Goal: Information Seeking & Learning: Learn about a topic

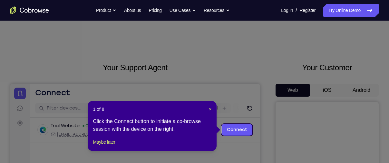
click at [208, 107] on header "1 of 8 ×" at bounding box center [152, 109] width 119 height 6
click at [210, 109] on span "×" at bounding box center [210, 109] width 3 height 5
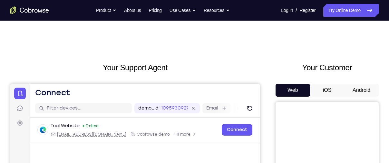
click at [329, 92] on button "iOS" at bounding box center [327, 90] width 35 height 13
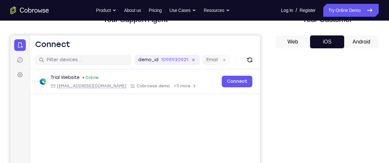
scroll to position [49, 0]
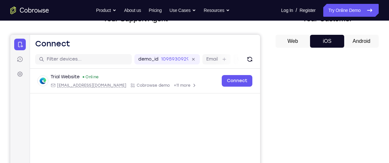
click at [350, 44] on button "Android" at bounding box center [361, 41] width 35 height 13
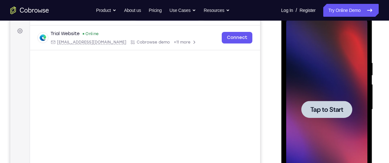
scroll to position [93, 0]
click at [336, 101] on div at bounding box center [326, 108] width 51 height 17
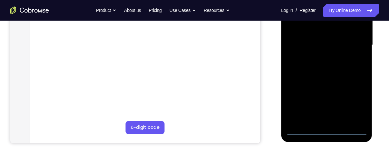
scroll to position [158, 0]
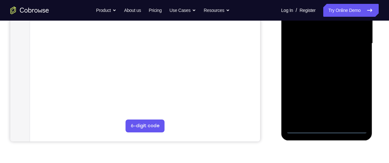
click at [331, 127] on div at bounding box center [326, 43] width 81 height 181
click at [354, 104] on div at bounding box center [326, 43] width 81 height 181
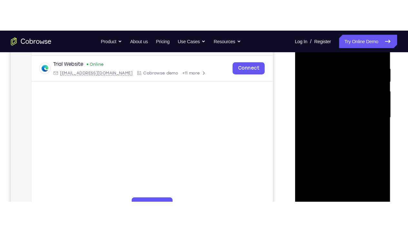
scroll to position [118, 0]
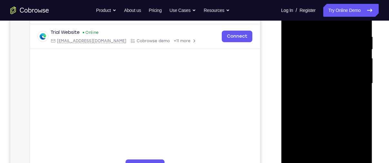
click at [323, 22] on div at bounding box center [326, 83] width 81 height 181
click at [354, 85] on div at bounding box center [326, 83] width 81 height 181
click at [320, 94] on div at bounding box center [326, 83] width 81 height 181
click at [327, 77] on div at bounding box center [326, 83] width 81 height 181
click at [318, 57] on div at bounding box center [326, 83] width 81 height 181
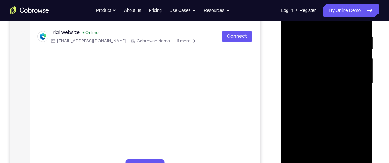
click at [322, 84] on div at bounding box center [326, 83] width 81 height 181
click at [316, 106] on div at bounding box center [326, 83] width 81 height 181
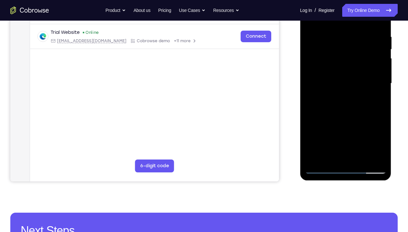
click at [380, 28] on div at bounding box center [345, 83] width 81 height 181
click at [381, 27] on div at bounding box center [345, 83] width 81 height 181
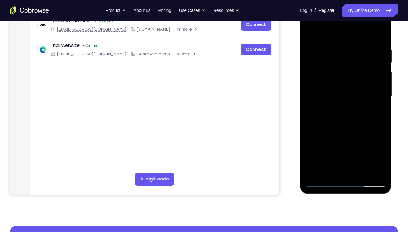
scroll to position [88, 0]
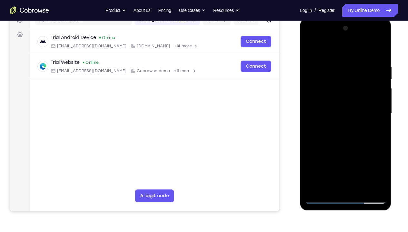
click at [360, 163] on div at bounding box center [345, 113] width 81 height 181
click at [330, 149] on div at bounding box center [345, 113] width 81 height 181
click at [333, 103] on div at bounding box center [345, 113] width 81 height 181
click at [338, 127] on div at bounding box center [345, 113] width 81 height 181
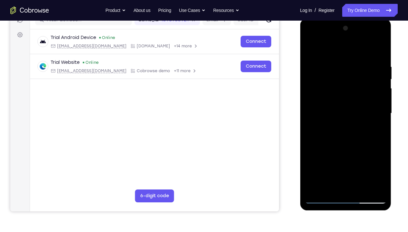
click at [311, 50] on div at bounding box center [345, 113] width 81 height 181
click at [381, 50] on div at bounding box center [345, 113] width 81 height 181
drag, startPoint x: 367, startPoint y: 138, endPoint x: 350, endPoint y: 100, distance: 41.3
click at [350, 100] on div at bounding box center [345, 113] width 81 height 181
drag, startPoint x: 368, startPoint y: 91, endPoint x: 380, endPoint y: 154, distance: 64.3
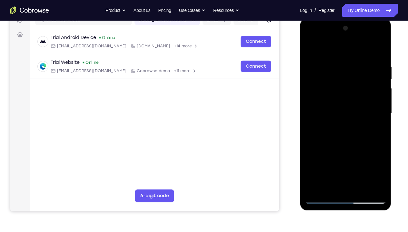
click at [380, 154] on div at bounding box center [345, 113] width 81 height 181
click at [315, 163] on div at bounding box center [345, 113] width 81 height 181
click at [329, 70] on div at bounding box center [345, 113] width 81 height 181
click at [314, 84] on div at bounding box center [345, 113] width 81 height 181
drag, startPoint x: 376, startPoint y: 63, endPoint x: 343, endPoint y: 69, distance: 33.5
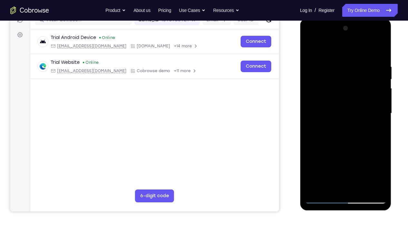
click at [343, 69] on div at bounding box center [345, 113] width 81 height 181
click at [372, 163] on div at bounding box center [345, 113] width 81 height 181
click at [362, 144] on div at bounding box center [345, 113] width 81 height 181
click at [370, 163] on div at bounding box center [345, 113] width 81 height 181
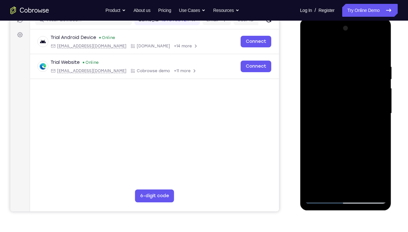
click at [371, 144] on div at bounding box center [345, 113] width 81 height 181
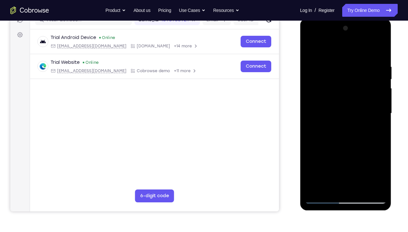
click at [376, 114] on div at bounding box center [345, 113] width 81 height 181
click at [376, 100] on div at bounding box center [345, 113] width 81 height 181
click at [371, 163] on div at bounding box center [345, 113] width 81 height 181
click at [373, 161] on div at bounding box center [345, 113] width 81 height 181
click at [374, 153] on div at bounding box center [345, 113] width 81 height 181
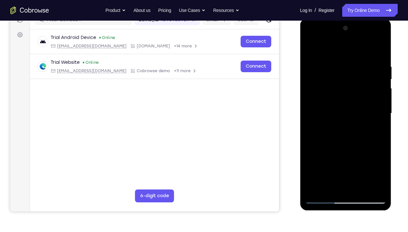
click at [375, 124] on div at bounding box center [345, 113] width 81 height 181
click at [378, 51] on div at bounding box center [345, 113] width 81 height 181
click at [314, 163] on div at bounding box center [345, 113] width 81 height 181
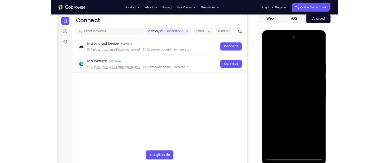
scroll to position [60, 0]
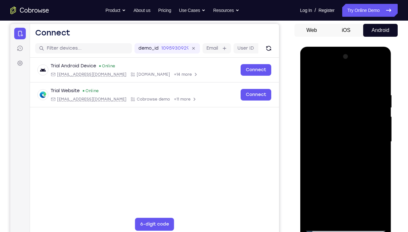
click at [320, 163] on div at bounding box center [345, 142] width 81 height 181
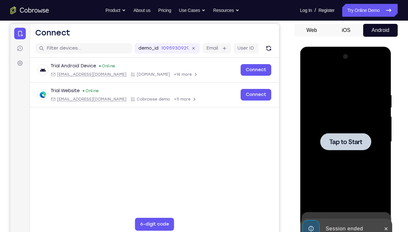
click at [329, 130] on div at bounding box center [345, 142] width 81 height 181
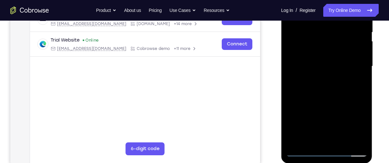
scroll to position [143, 0]
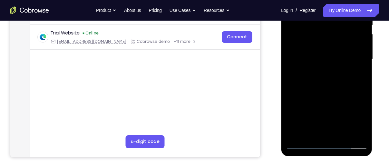
click at [329, 147] on div at bounding box center [326, 59] width 81 height 181
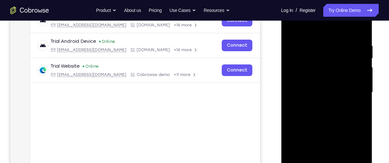
scroll to position [111, 0]
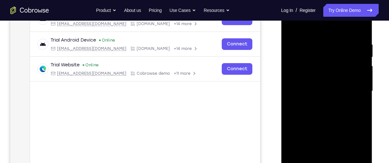
click at [351, 142] on div at bounding box center [326, 91] width 81 height 181
click at [355, 147] on div at bounding box center [326, 91] width 81 height 181
click at [337, 27] on div at bounding box center [326, 91] width 81 height 181
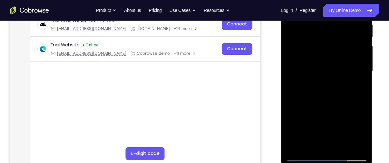
click at [356, 70] on div at bounding box center [326, 71] width 81 height 181
click at [320, 84] on div at bounding box center [326, 71] width 81 height 181
click at [307, 66] on div at bounding box center [326, 71] width 81 height 181
click at [314, 46] on div at bounding box center [326, 71] width 81 height 181
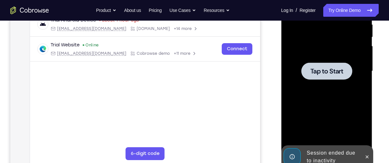
click at [319, 76] on div at bounding box center [326, 71] width 51 height 17
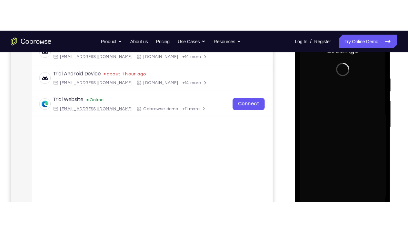
scroll to position [109, 0]
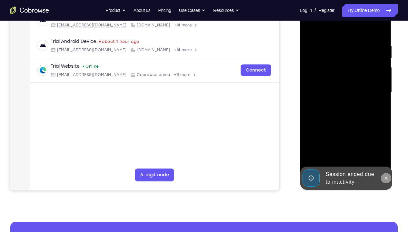
click at [383, 163] on button at bounding box center [386, 178] width 10 height 10
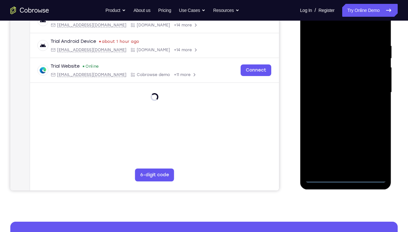
click at [344, 163] on div at bounding box center [345, 92] width 81 height 181
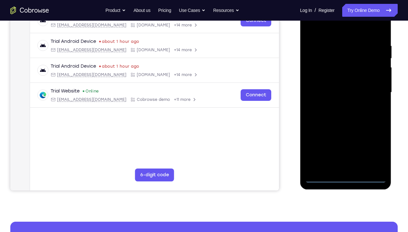
click at [369, 149] on div at bounding box center [345, 92] width 81 height 181
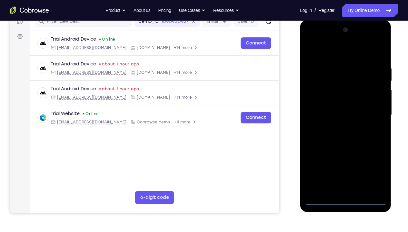
scroll to position [86, 0]
click at [342, 55] on div at bounding box center [345, 115] width 81 height 181
click at [372, 113] on div at bounding box center [345, 115] width 81 height 181
click at [338, 126] on div at bounding box center [345, 115] width 81 height 181
click at [330, 108] on div at bounding box center [345, 115] width 81 height 181
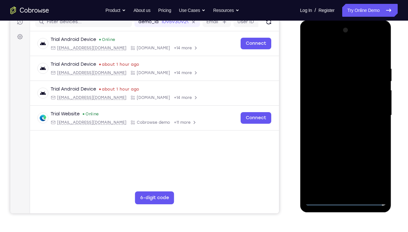
click at [328, 94] on div at bounding box center [345, 115] width 81 height 181
click at [327, 91] on div at bounding box center [345, 115] width 81 height 181
click at [333, 124] on div at bounding box center [345, 115] width 81 height 181
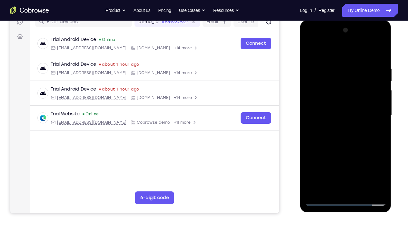
click at [334, 117] on div at bounding box center [345, 115] width 81 height 181
drag, startPoint x: 78, startPoint y: 41, endPoint x: 386, endPoint y: 73, distance: 308.9
click at [386, 73] on div "Your Support Agent Your Customer Web iOS Android Next Steps We’d be happy to gi…" at bounding box center [204, 146] width 408 height 425
click at [362, 154] on div at bounding box center [345, 115] width 81 height 181
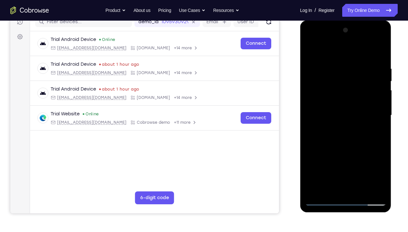
click at [332, 67] on div at bounding box center [345, 115] width 81 height 181
click at [371, 163] on div at bounding box center [345, 115] width 81 height 181
drag, startPoint x: 342, startPoint y: 57, endPoint x: 330, endPoint y: 12, distance: 47.1
click at [330, 20] on html "Online web based iOS Simulators and Android Emulators. Run iPhone, iPad, Mobile…" at bounding box center [346, 116] width 92 height 193
click at [371, 102] on div at bounding box center [345, 115] width 81 height 181
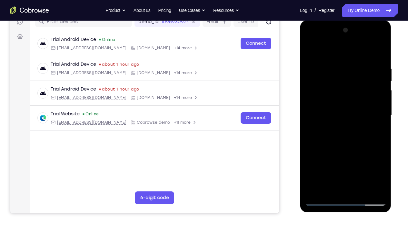
click at [373, 137] on div at bounding box center [345, 115] width 81 height 181
click at [371, 163] on div at bounding box center [345, 115] width 81 height 181
click at [374, 163] on div at bounding box center [345, 115] width 81 height 181
drag, startPoint x: 374, startPoint y: 163, endPoint x: 347, endPoint y: 165, distance: 27.9
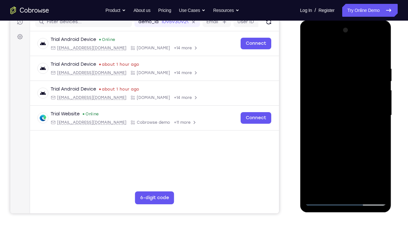
click at [347, 163] on div at bounding box center [345, 115] width 81 height 181
click at [374, 130] on div at bounding box center [345, 115] width 81 height 181
click at [383, 115] on div at bounding box center [345, 115] width 81 height 181
click at [371, 163] on div at bounding box center [345, 115] width 81 height 181
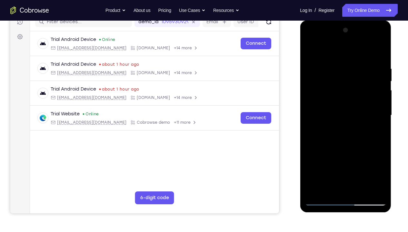
click at [375, 163] on div at bounding box center [345, 115] width 81 height 181
click at [371, 163] on div at bounding box center [345, 115] width 81 height 181
click at [365, 149] on div at bounding box center [345, 115] width 81 height 181
click at [367, 109] on div at bounding box center [345, 115] width 81 height 181
click at [378, 163] on div at bounding box center [345, 115] width 81 height 181
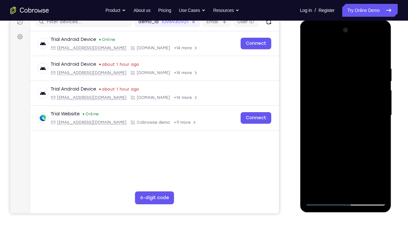
click at [377, 148] on div at bounding box center [345, 115] width 81 height 181
click at [379, 163] on div at bounding box center [345, 115] width 81 height 181
click at [377, 121] on div at bounding box center [345, 115] width 81 height 181
click at [312, 128] on div at bounding box center [345, 115] width 81 height 181
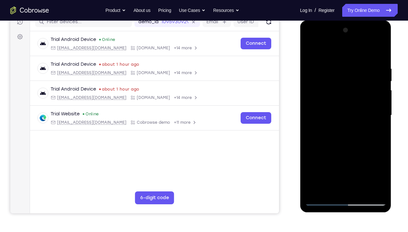
click at [338, 163] on div at bounding box center [345, 115] width 81 height 181
click at [312, 54] on div at bounding box center [345, 115] width 81 height 181
click at [360, 72] on div at bounding box center [345, 115] width 81 height 181
click at [336, 150] on div at bounding box center [345, 115] width 81 height 181
click at [322, 163] on div at bounding box center [345, 115] width 81 height 181
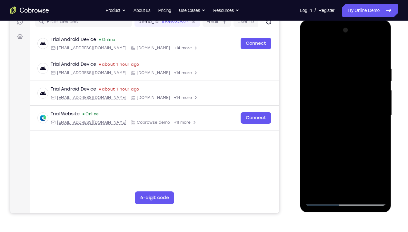
click at [314, 50] on div at bounding box center [345, 115] width 81 height 181
click at [309, 50] on div at bounding box center [345, 115] width 81 height 181
click at [316, 163] on div at bounding box center [345, 115] width 81 height 181
drag, startPoint x: 350, startPoint y: 82, endPoint x: 368, endPoint y: 136, distance: 57.2
click at [368, 136] on div at bounding box center [345, 115] width 81 height 181
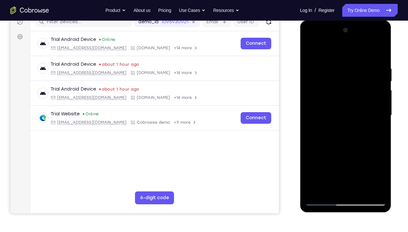
click at [338, 69] on div at bounding box center [345, 115] width 81 height 181
click at [378, 107] on div at bounding box center [345, 115] width 81 height 181
click at [380, 163] on div at bounding box center [345, 115] width 81 height 181
click at [311, 152] on div at bounding box center [345, 115] width 81 height 181
click at [371, 163] on div at bounding box center [345, 115] width 81 height 181
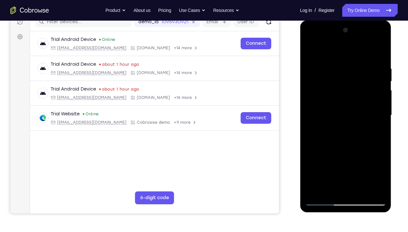
click at [379, 144] on div at bounding box center [345, 115] width 81 height 181
drag, startPoint x: 379, startPoint y: 144, endPoint x: 291, endPoint y: 131, distance: 89.4
click at [300, 131] on html "Online web based iOS Simulators and Android Emulators. Run iPhone, iPad, Mobile…" at bounding box center [346, 116] width 92 height 193
click at [382, 113] on div at bounding box center [345, 115] width 81 height 181
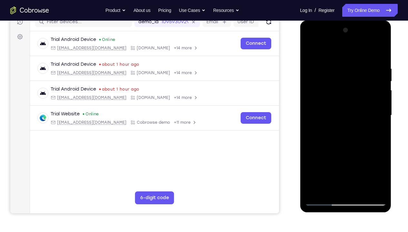
click at [382, 113] on div at bounding box center [345, 115] width 81 height 181
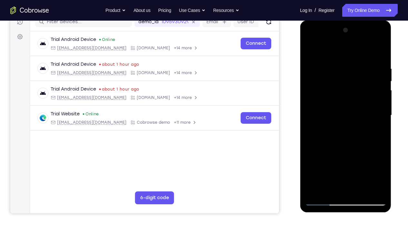
click at [382, 113] on div at bounding box center [345, 115] width 81 height 181
click at [378, 113] on div at bounding box center [345, 115] width 81 height 181
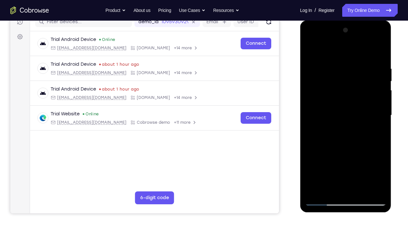
click at [378, 113] on div at bounding box center [345, 115] width 81 height 181
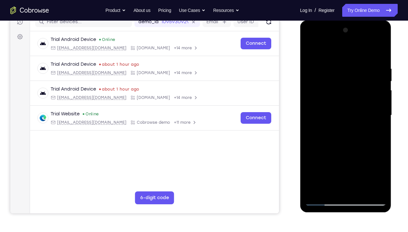
click at [378, 113] on div at bounding box center [345, 115] width 81 height 181
click at [331, 163] on div at bounding box center [345, 115] width 81 height 181
click at [379, 163] on div at bounding box center [345, 115] width 81 height 181
click at [362, 124] on div at bounding box center [345, 115] width 81 height 181
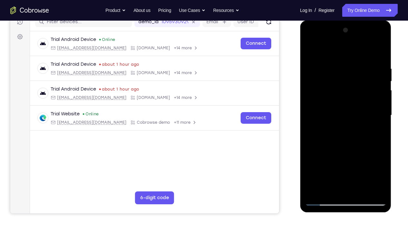
click at [357, 163] on div at bounding box center [345, 115] width 81 height 181
click at [374, 163] on div at bounding box center [345, 115] width 81 height 181
click at [379, 53] on div at bounding box center [345, 115] width 81 height 181
click at [360, 163] on div at bounding box center [345, 115] width 81 height 181
click at [311, 50] on div at bounding box center [345, 115] width 81 height 181
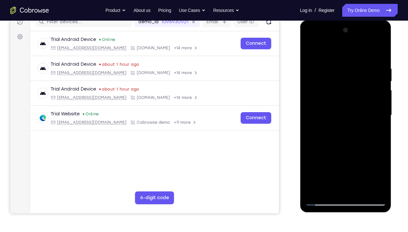
click at [318, 163] on div at bounding box center [345, 115] width 81 height 181
drag, startPoint x: 349, startPoint y: 82, endPoint x: 371, endPoint y: 180, distance: 100.9
click at [371, 163] on div at bounding box center [345, 115] width 81 height 181
click at [372, 133] on div at bounding box center [345, 115] width 81 height 181
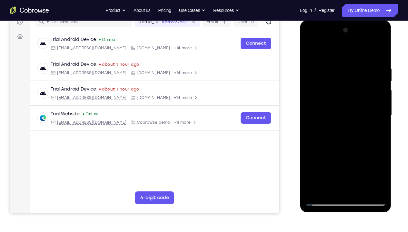
click at [341, 69] on div at bounding box center [345, 115] width 81 height 181
click at [366, 78] on div at bounding box center [345, 115] width 81 height 181
click at [374, 74] on div at bounding box center [345, 115] width 81 height 181
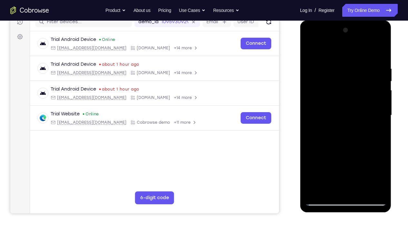
click at [372, 74] on div at bounding box center [345, 115] width 81 height 181
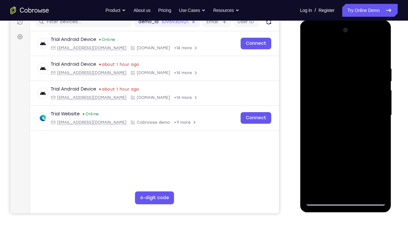
click at [372, 74] on div at bounding box center [345, 115] width 81 height 181
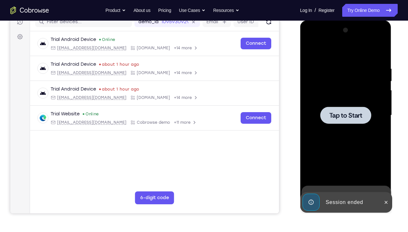
drag, startPoint x: 72, startPoint y: 54, endPoint x: 379, endPoint y: 67, distance: 307.3
click at [379, 67] on div at bounding box center [345, 114] width 103 height 198
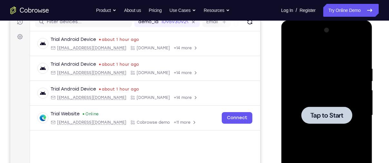
click at [318, 118] on span "Tap to Start" at bounding box center [326, 115] width 33 height 6
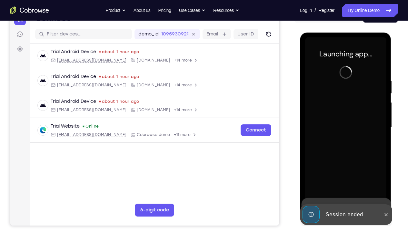
scroll to position [74, 0]
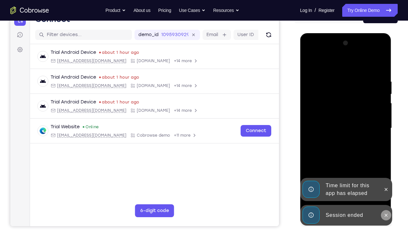
click at [385, 163] on icon at bounding box center [385, 215] width 3 height 3
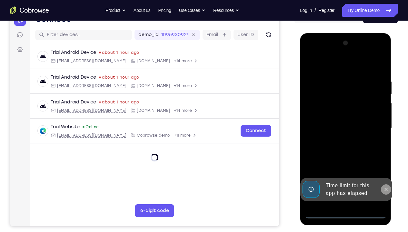
click at [383, 163] on div at bounding box center [386, 189] width 10 height 23
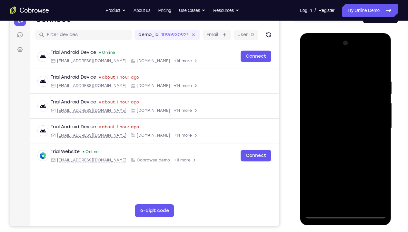
click at [344, 163] on div at bounding box center [345, 128] width 81 height 181
click at [370, 163] on div at bounding box center [345, 128] width 81 height 181
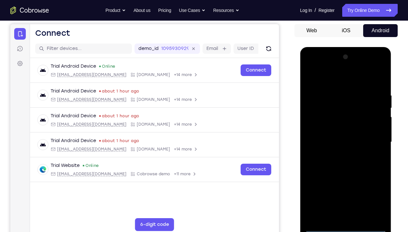
click at [345, 80] on div at bounding box center [345, 142] width 81 height 181
click at [376, 144] on div at bounding box center [345, 142] width 81 height 181
click at [340, 154] on div at bounding box center [345, 142] width 81 height 181
click at [338, 132] on div at bounding box center [345, 142] width 81 height 181
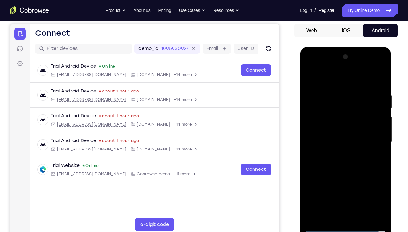
click at [320, 129] on div at bounding box center [345, 142] width 81 height 181
click at [332, 128] on div at bounding box center [345, 142] width 81 height 181
click at [319, 133] on div at bounding box center [345, 142] width 81 height 181
click at [325, 129] on div at bounding box center [345, 142] width 81 height 181
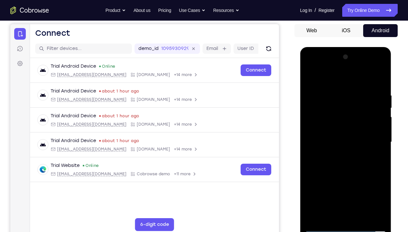
drag, startPoint x: 372, startPoint y: 128, endPoint x: 364, endPoint y: 95, distance: 33.6
click at [364, 95] on div at bounding box center [345, 142] width 81 height 181
click at [349, 117] on div at bounding box center [345, 142] width 81 height 181
click at [344, 163] on div at bounding box center [345, 142] width 81 height 181
click at [337, 92] on div at bounding box center [345, 142] width 81 height 181
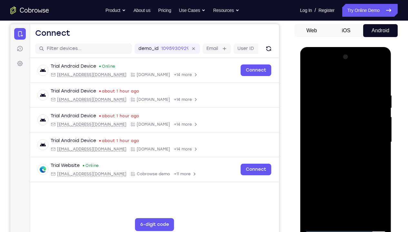
click at [380, 84] on div at bounding box center [345, 142] width 81 height 181
click at [336, 94] on div at bounding box center [345, 142] width 81 height 181
click at [381, 125] on div at bounding box center [345, 142] width 81 height 181
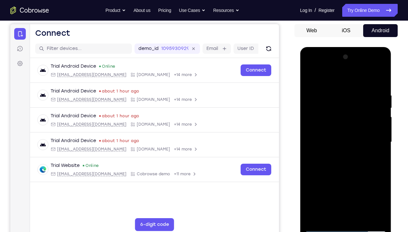
click at [372, 163] on div at bounding box center [345, 142] width 81 height 181
click at [370, 163] on div at bounding box center [345, 142] width 81 height 181
drag, startPoint x: 378, startPoint y: 137, endPoint x: 316, endPoint y: 137, distance: 62.2
click at [316, 137] on div at bounding box center [345, 142] width 81 height 181
click at [380, 89] on div at bounding box center [345, 142] width 81 height 181
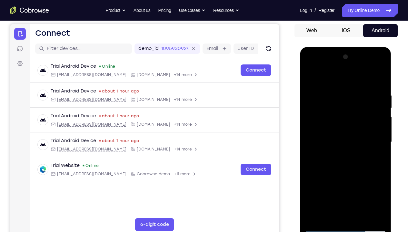
click at [375, 109] on div at bounding box center [345, 142] width 81 height 181
click at [373, 100] on div at bounding box center [345, 142] width 81 height 181
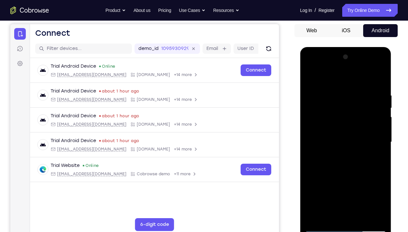
click at [373, 100] on div at bounding box center [345, 142] width 81 height 181
drag, startPoint x: 376, startPoint y: 100, endPoint x: 339, endPoint y: 94, distance: 37.3
drag, startPoint x: 339, startPoint y: 94, endPoint x: 385, endPoint y: 101, distance: 46.4
click at [385, 101] on div at bounding box center [345, 142] width 81 height 181
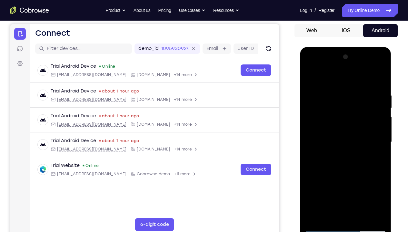
click at [378, 79] on div at bounding box center [345, 142] width 81 height 181
click at [314, 163] on div at bounding box center [345, 142] width 81 height 181
drag, startPoint x: 363, startPoint y: 153, endPoint x: 355, endPoint y: 114, distance: 40.2
click at [355, 114] on div at bounding box center [345, 142] width 81 height 181
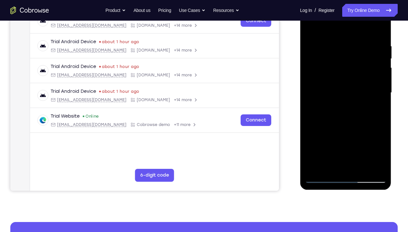
scroll to position [111, 0]
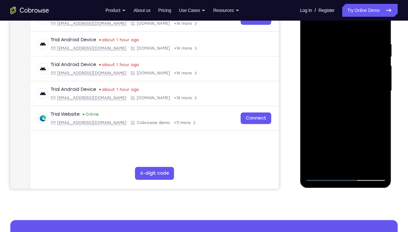
click at [328, 163] on div at bounding box center [345, 91] width 81 height 181
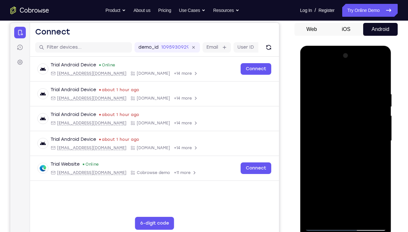
scroll to position [61, 0]
click at [337, 75] on div at bounding box center [345, 141] width 81 height 181
drag, startPoint x: 354, startPoint y: 88, endPoint x: 353, endPoint y: 120, distance: 32.0
click at [353, 120] on div at bounding box center [345, 141] width 81 height 181
click at [345, 90] on div at bounding box center [345, 141] width 81 height 181
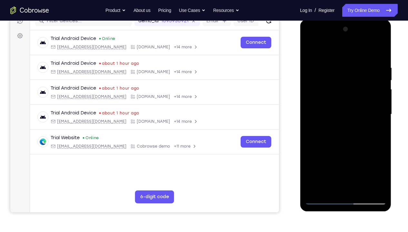
scroll to position [88, 0]
drag, startPoint x: 346, startPoint y: 157, endPoint x: 342, endPoint y: 132, distance: 26.0
drag, startPoint x: 342, startPoint y: 132, endPoint x: 366, endPoint y: 98, distance: 41.4
drag, startPoint x: 366, startPoint y: 98, endPoint x: 379, endPoint y: 104, distance: 14.3
click at [379, 104] on div at bounding box center [345, 114] width 81 height 181
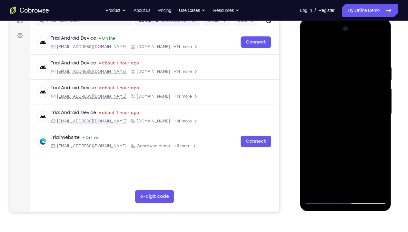
drag, startPoint x: 366, startPoint y: 107, endPoint x: 365, endPoint y: 147, distance: 40.3
click at [365, 147] on div at bounding box center [345, 114] width 81 height 181
click at [381, 119] on div at bounding box center [345, 114] width 81 height 181
click at [311, 47] on div at bounding box center [345, 114] width 81 height 181
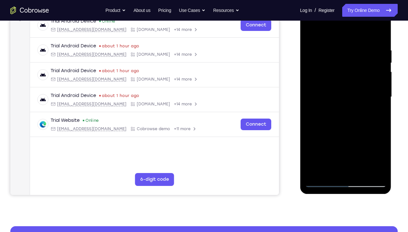
scroll to position [109, 0]
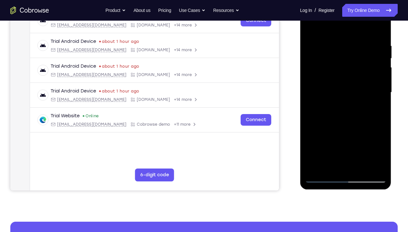
click at [341, 138] on div at bounding box center [345, 92] width 81 height 181
click at [311, 27] on div at bounding box center [345, 92] width 81 height 181
drag, startPoint x: 343, startPoint y: 88, endPoint x: 343, endPoint y: 75, distance: 12.9
click at [343, 75] on div at bounding box center [345, 92] width 81 height 181
click at [320, 111] on div at bounding box center [345, 92] width 81 height 181
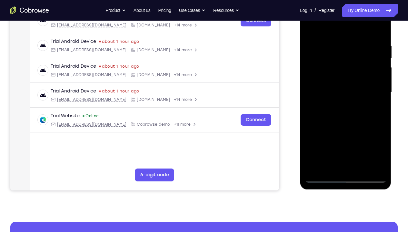
drag, startPoint x: 356, startPoint y: 116, endPoint x: 356, endPoint y: 150, distance: 33.5
click at [356, 150] on div at bounding box center [345, 92] width 81 height 181
click at [381, 93] on div at bounding box center [345, 92] width 81 height 181
click at [313, 163] on div at bounding box center [345, 92] width 81 height 181
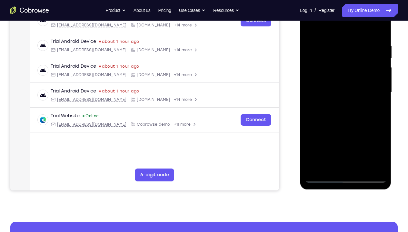
drag, startPoint x: 343, startPoint y: 42, endPoint x: 347, endPoint y: 97, distance: 55.3
click at [347, 97] on div at bounding box center [345, 92] width 81 height 181
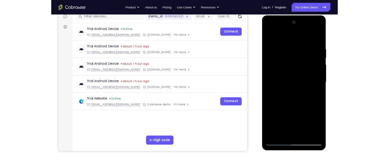
scroll to position [84, 0]
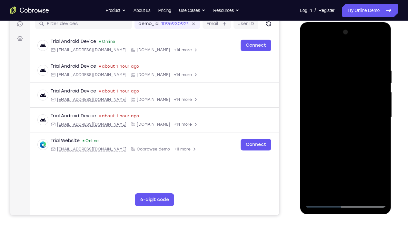
click at [337, 66] on div at bounding box center [345, 117] width 81 height 181
click at [380, 111] on div at bounding box center [345, 117] width 81 height 181
drag, startPoint x: 380, startPoint y: 111, endPoint x: 335, endPoint y: 119, distance: 45.2
click at [335, 119] on div at bounding box center [345, 117] width 81 height 181
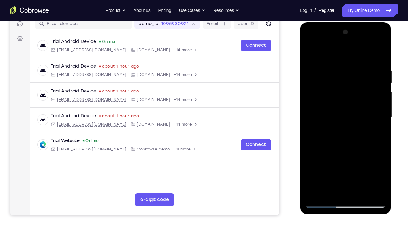
click at [380, 85] on div at bounding box center [345, 117] width 81 height 181
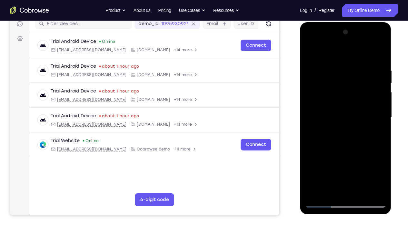
click at [378, 57] on div at bounding box center [345, 117] width 81 height 181
drag, startPoint x: 335, startPoint y: 124, endPoint x: 334, endPoint y: 162, distance: 37.4
click at [334, 162] on div at bounding box center [345, 117] width 81 height 181
click at [371, 151] on div at bounding box center [345, 117] width 81 height 181
click at [378, 150] on div at bounding box center [345, 117] width 81 height 181
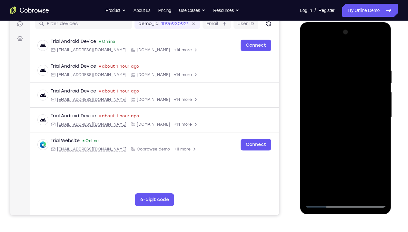
click at [341, 72] on div at bounding box center [345, 117] width 81 height 181
click at [380, 94] on div at bounding box center [345, 117] width 81 height 181
drag, startPoint x: 379, startPoint y: 87, endPoint x: 324, endPoint y: 92, distance: 55.3
click at [324, 92] on div at bounding box center [345, 117] width 81 height 181
drag, startPoint x: 375, startPoint y: 103, endPoint x: 329, endPoint y: 120, distance: 48.9
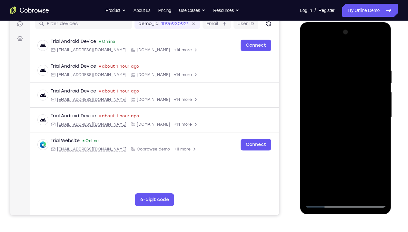
click at [329, 120] on div at bounding box center [345, 117] width 81 height 181
drag, startPoint x: 381, startPoint y: 119, endPoint x: 323, endPoint y: 117, distance: 57.8
click at [323, 117] on div at bounding box center [345, 117] width 81 height 181
drag, startPoint x: 373, startPoint y: 132, endPoint x: 332, endPoint y: 124, distance: 41.4
click at [332, 124] on div at bounding box center [345, 117] width 81 height 181
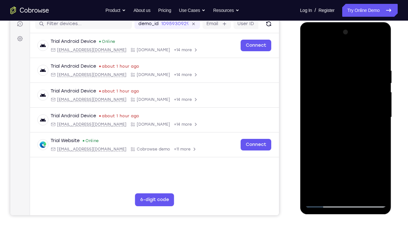
click at [381, 128] on div at bounding box center [345, 117] width 81 height 181
drag, startPoint x: 381, startPoint y: 128, endPoint x: 314, endPoint y: 129, distance: 66.8
drag, startPoint x: 314, startPoint y: 129, endPoint x: 379, endPoint y: 103, distance: 70.2
click at [379, 103] on div at bounding box center [345, 117] width 81 height 181
click at [312, 73] on div at bounding box center [345, 117] width 81 height 181
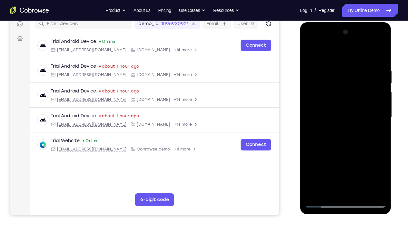
click at [380, 163] on div at bounding box center [345, 117] width 81 height 181
click at [370, 163] on div at bounding box center [345, 117] width 81 height 181
drag, startPoint x: 367, startPoint y: 149, endPoint x: 378, endPoint y: 103, distance: 47.5
click at [378, 103] on div at bounding box center [345, 117] width 81 height 181
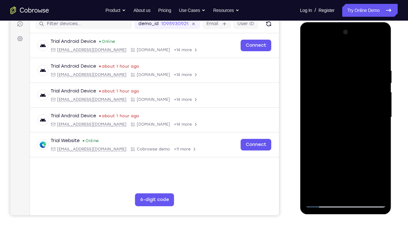
drag, startPoint x: 378, startPoint y: 103, endPoint x: 325, endPoint y: 103, distance: 53.5
drag, startPoint x: 325, startPoint y: 103, endPoint x: 379, endPoint y: 99, distance: 54.6
click at [379, 99] on div at bounding box center [345, 117] width 81 height 181
drag, startPoint x: 379, startPoint y: 99, endPoint x: 337, endPoint y: 99, distance: 41.9
click at [337, 99] on div at bounding box center [345, 117] width 81 height 181
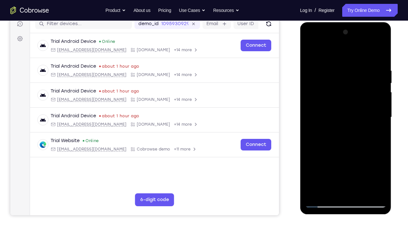
click at [373, 106] on div at bounding box center [345, 117] width 81 height 181
click at [378, 105] on div at bounding box center [345, 117] width 81 height 181
click at [378, 55] on div at bounding box center [345, 117] width 81 height 181
drag, startPoint x: 346, startPoint y: 90, endPoint x: 348, endPoint y: 130, distance: 39.7
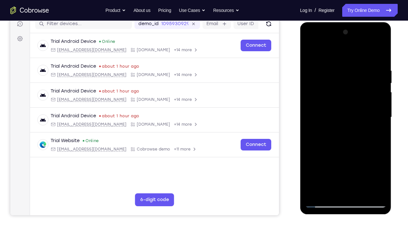
click at [348, 130] on div at bounding box center [345, 117] width 81 height 181
click at [337, 71] on div at bounding box center [345, 117] width 81 height 181
click at [366, 94] on div at bounding box center [345, 117] width 81 height 181
click at [376, 64] on div at bounding box center [345, 117] width 81 height 181
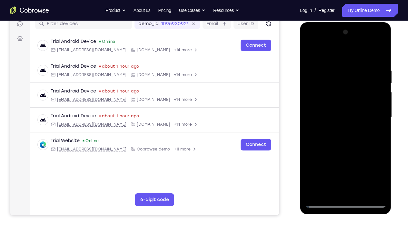
click at [376, 64] on div at bounding box center [345, 117] width 81 height 181
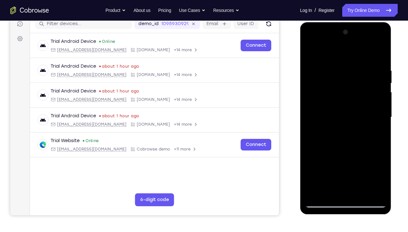
click at [379, 53] on div at bounding box center [345, 117] width 81 height 181
click at [314, 163] on div at bounding box center [345, 117] width 81 height 181
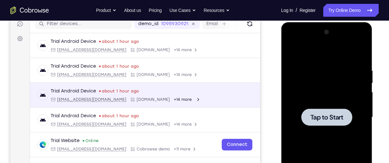
scroll to position [0, 0]
